Goal: Find contact information: Find contact information

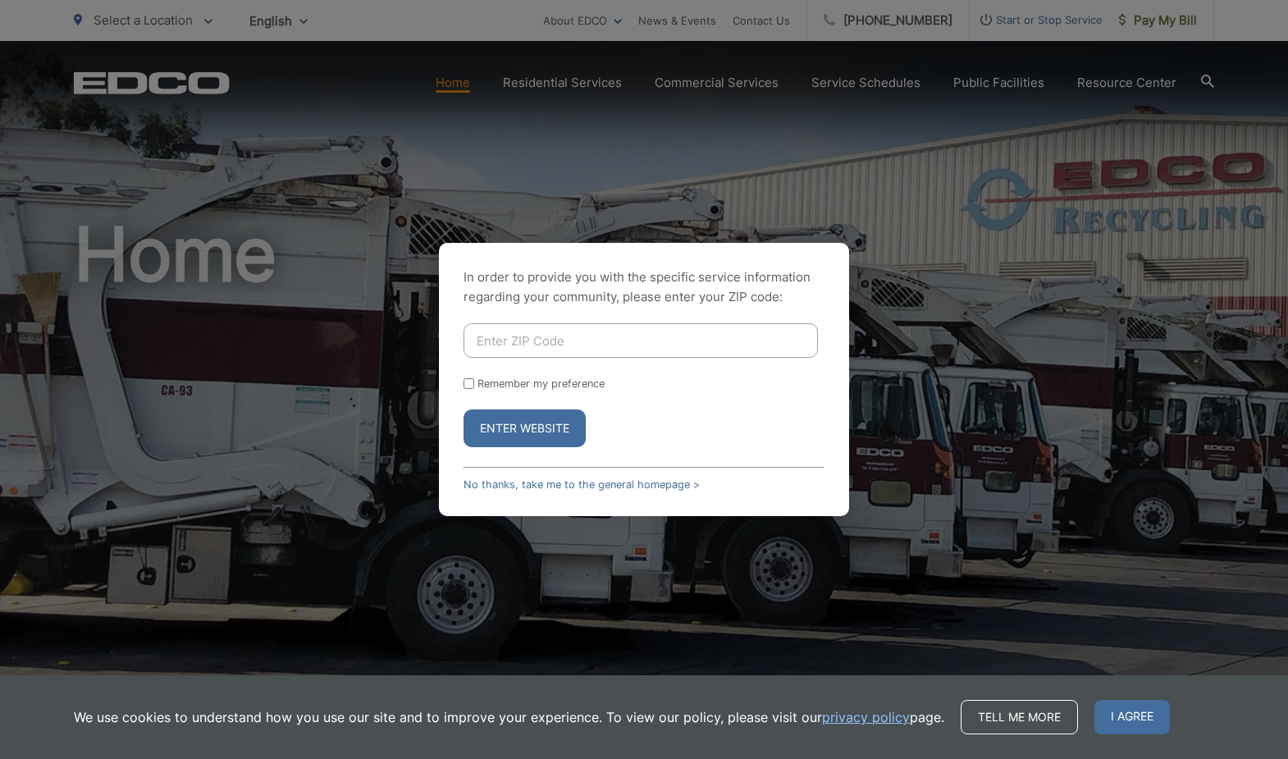
click at [565, 336] on input "Enter ZIP Code" at bounding box center [640, 340] width 354 height 34
type input "91942"
click at [562, 432] on button "Enter Website" at bounding box center [524, 428] width 122 height 38
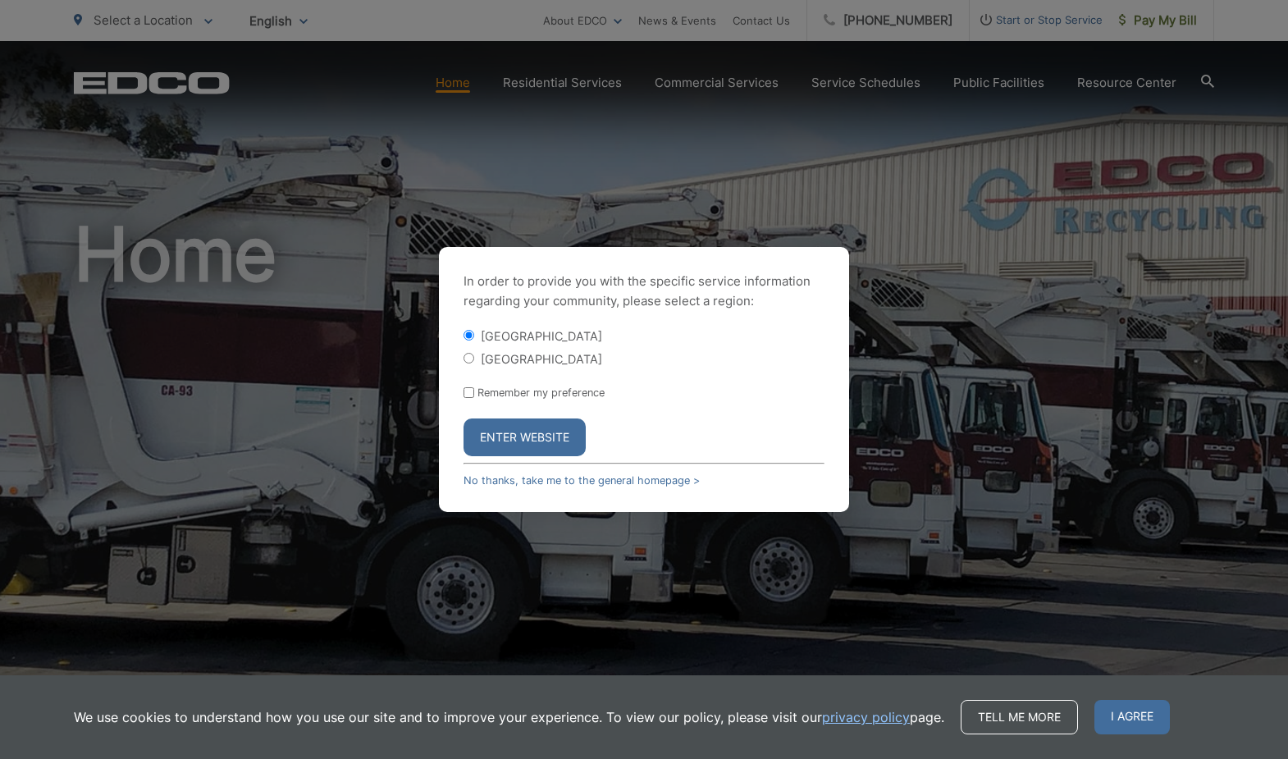
click at [473, 395] on div "Remember my preference" at bounding box center [643, 392] width 361 height 12
click at [467, 395] on input "Remember my preference" at bounding box center [468, 392] width 11 height 11
checkbox input "true"
click at [523, 435] on button "Enter Website" at bounding box center [524, 437] width 122 height 38
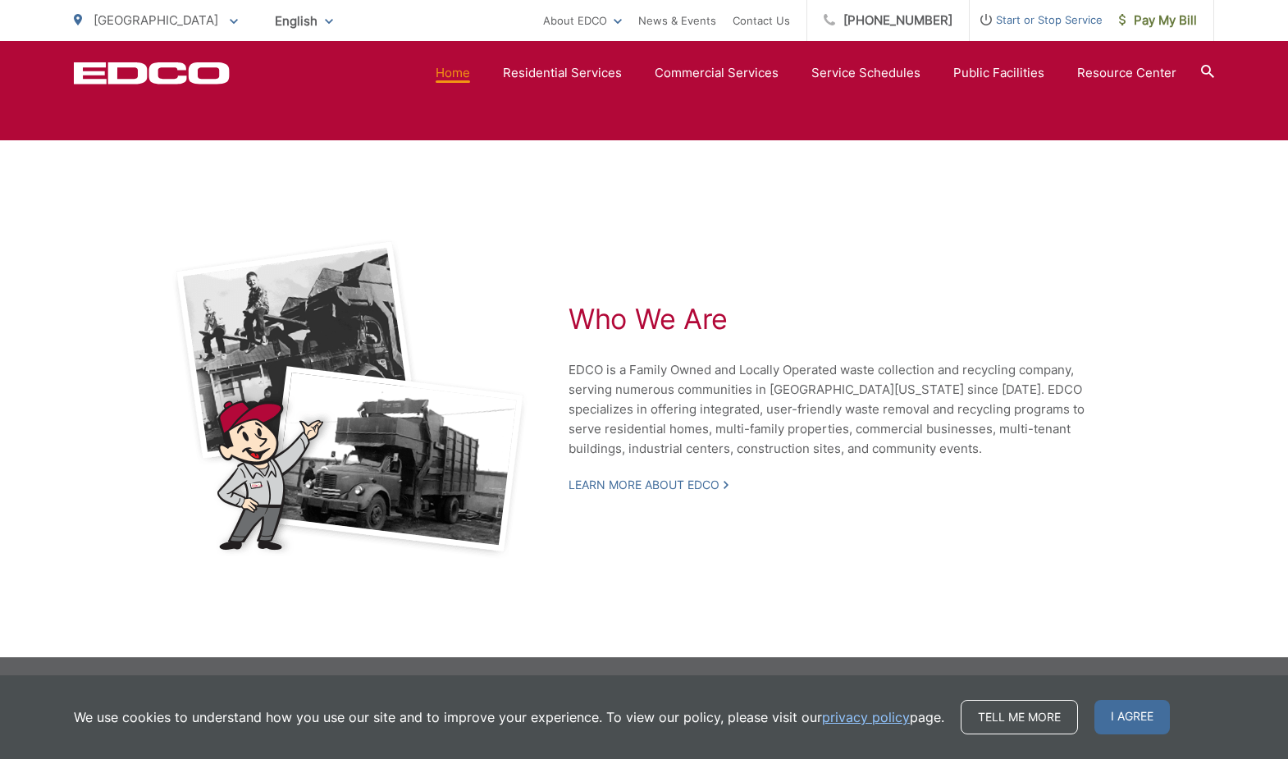
scroll to position [3533, 0]
drag, startPoint x: 1166, startPoint y: 719, endPoint x: 1135, endPoint y: 714, distance: 30.9
click at [1135, 714] on div "We use cookies to understand how you use our site and to improve your experienc…" at bounding box center [644, 717] width 1140 height 34
click at [1135, 714] on span "I agree" at bounding box center [1131, 717] width 75 height 34
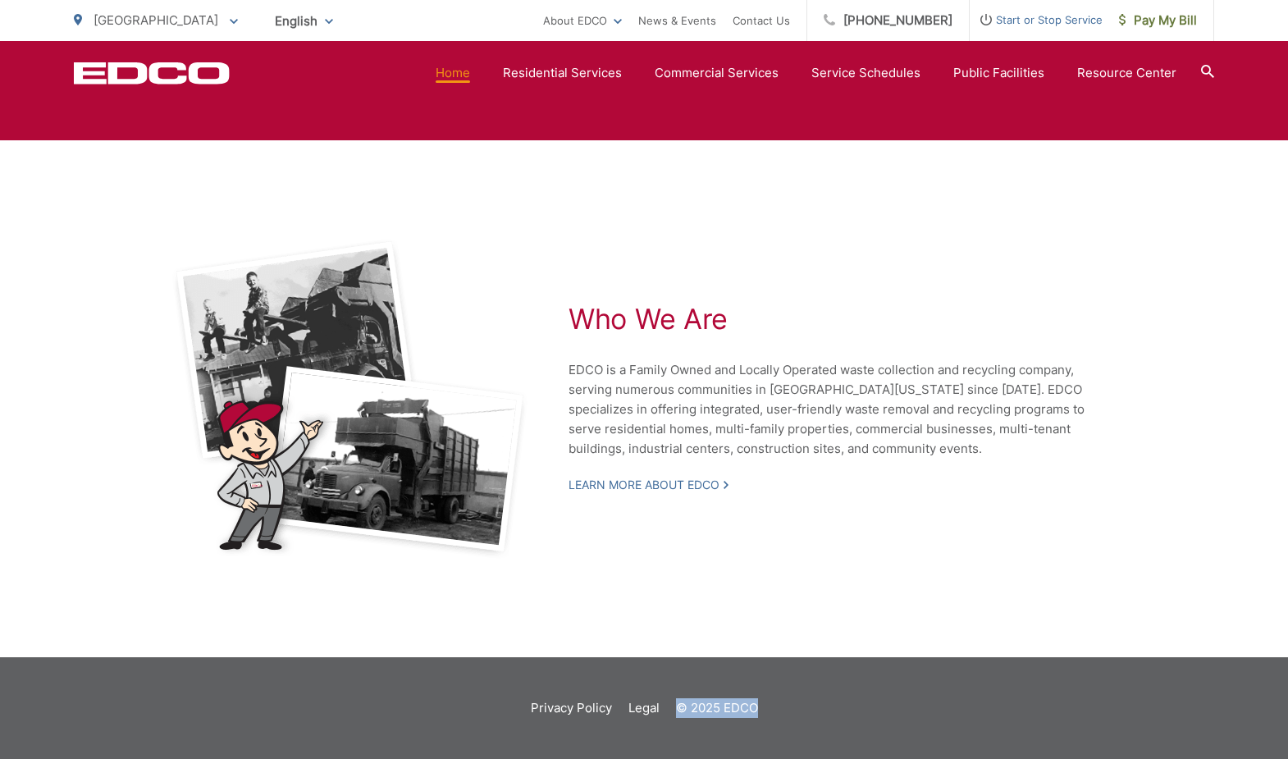
drag, startPoint x: 1130, startPoint y: 713, endPoint x: 1039, endPoint y: 672, distance: 99.1
click at [1039, 672] on footer "Privacy Policy Legal © 2025 EDCO" at bounding box center [644, 708] width 1288 height 102
click at [899, 593] on div "Who We Are EDCO is a Family Owned and Locally Operated waste collection and rec…" at bounding box center [644, 398] width 1140 height 517
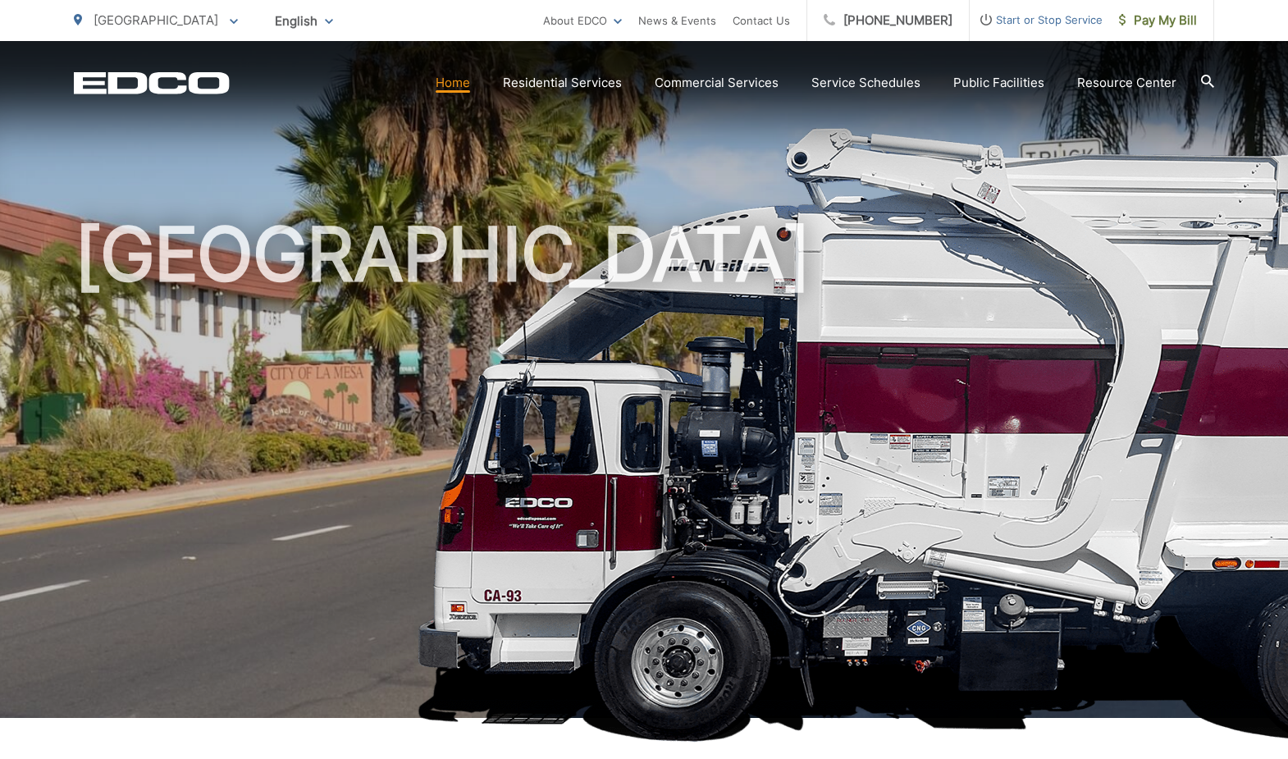
scroll to position [0, 0]
click at [901, 19] on link "[PHONE_NUMBER]" at bounding box center [888, 20] width 162 height 41
